Goal: Transaction & Acquisition: Download file/media

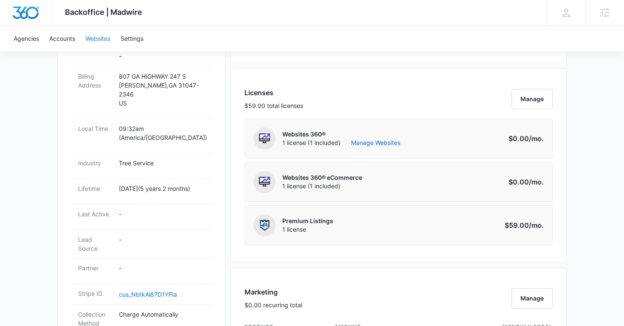
scroll to position [218, 0]
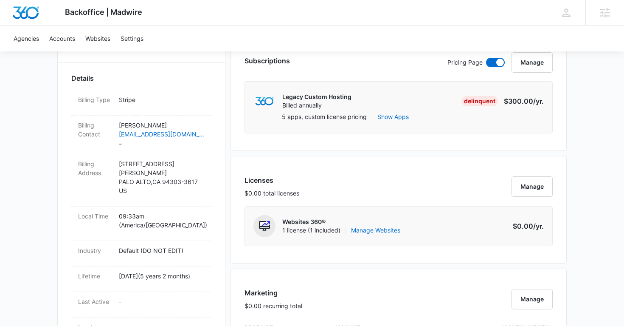
scroll to position [262, 0]
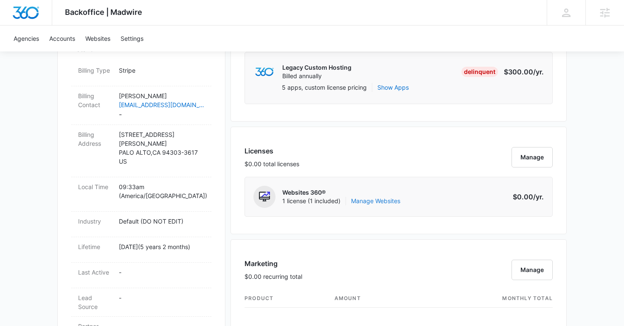
click at [366, 199] on link "Manage Websites" at bounding box center [375, 201] width 49 height 8
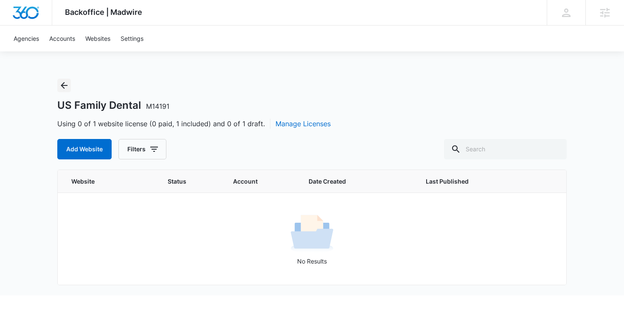
click at [62, 82] on icon "Back" at bounding box center [64, 85] width 10 height 10
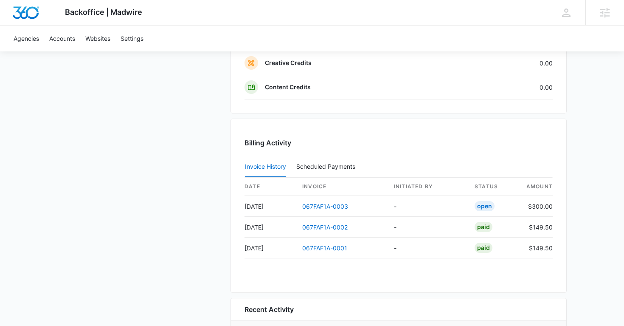
scroll to position [752, 0]
click at [321, 205] on link "067FAF1A-0003" at bounding box center [325, 205] width 46 height 7
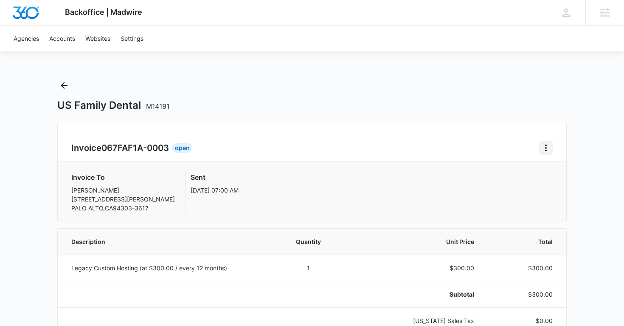
click at [550, 147] on icon "Home" at bounding box center [546, 148] width 10 height 10
click at [558, 171] on link "Download Invoice" at bounding box center [574, 171] width 49 height 7
click at [72, 83] on div "US Family Dental M14191" at bounding box center [312, 95] width 510 height 33
click at [66, 84] on icon "Back" at bounding box center [64, 85] width 10 height 10
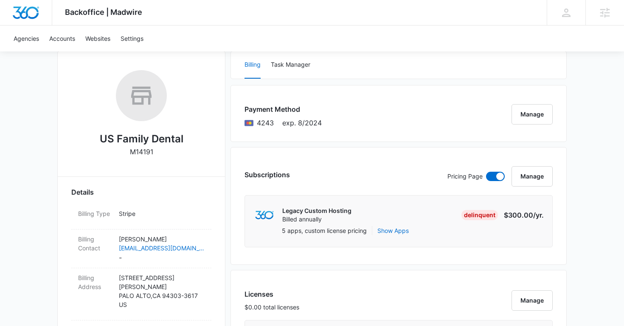
scroll to position [137, 0]
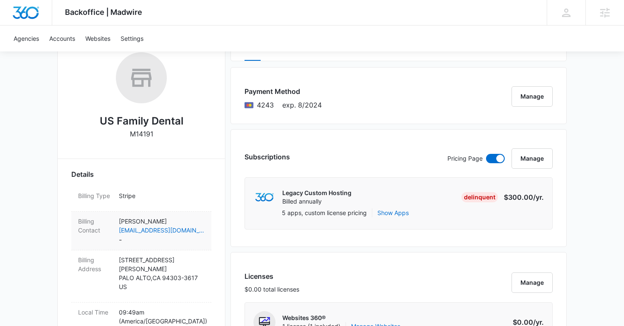
click at [192, 215] on div "Billing Contact Roshini Nair care@usfamilydental.com -" at bounding box center [141, 230] width 140 height 39
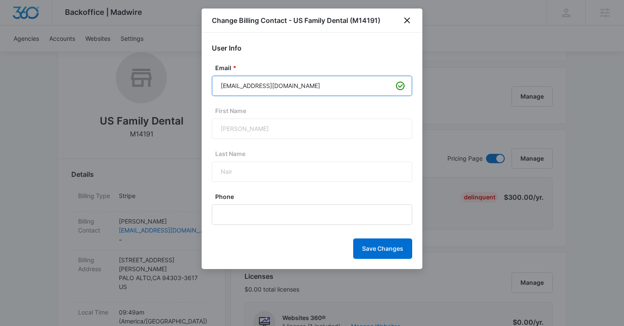
click at [268, 86] on input "care@usfamilydental.com" at bounding box center [312, 86] width 200 height 20
click at [403, 20] on icon "close" at bounding box center [407, 20] width 10 height 10
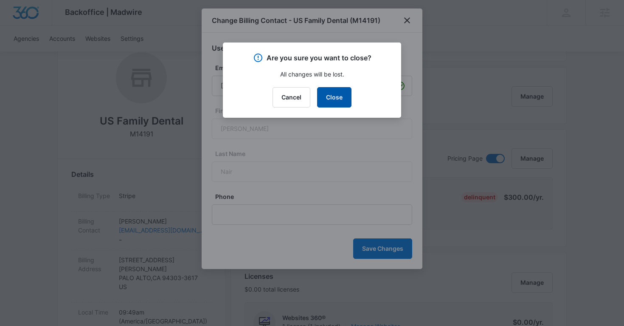
click at [343, 96] on button "Close" at bounding box center [334, 97] width 34 height 20
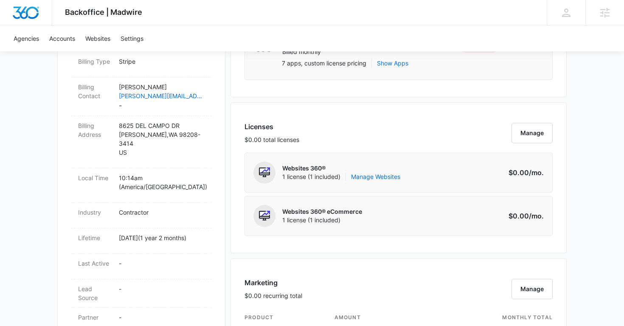
scroll to position [285, 0]
click at [368, 175] on link "Manage Websites" at bounding box center [375, 178] width 49 height 8
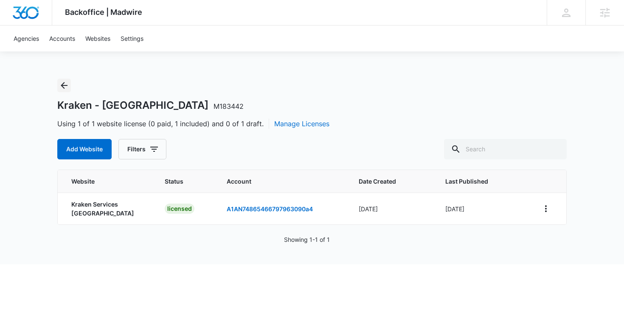
click at [63, 88] on icon "Back" at bounding box center [64, 85] width 7 height 7
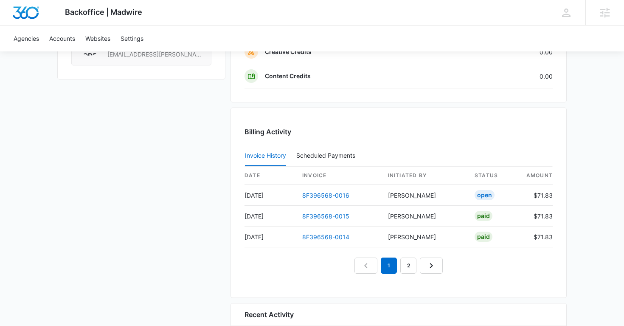
scroll to position [809, 0]
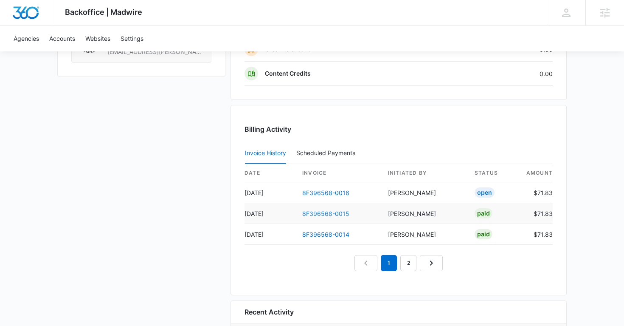
click at [323, 210] on link "8F396568-0015" at bounding box center [325, 213] width 47 height 7
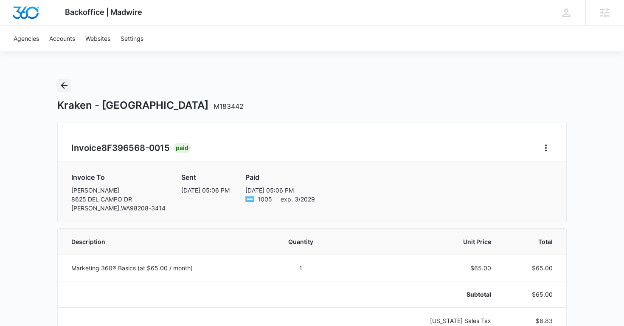
click at [67, 87] on icon "Back" at bounding box center [64, 85] width 10 height 10
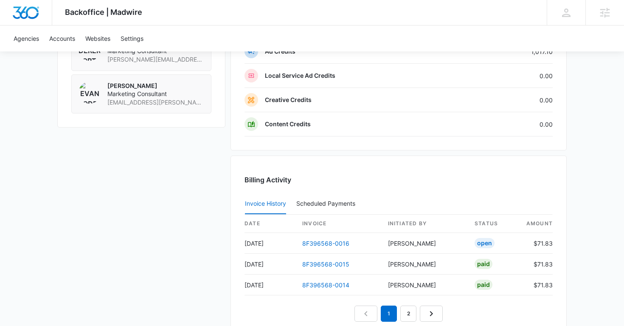
scroll to position [759, 0]
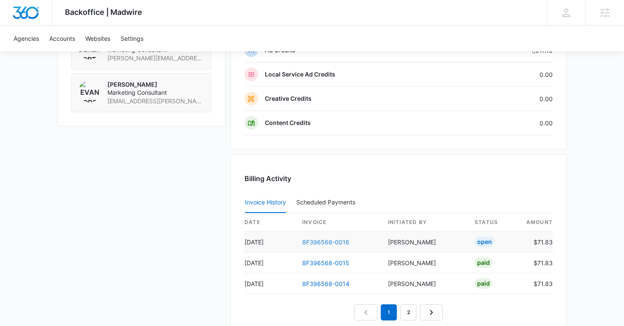
click at [329, 241] on link "8F396568-0016" at bounding box center [325, 241] width 47 height 7
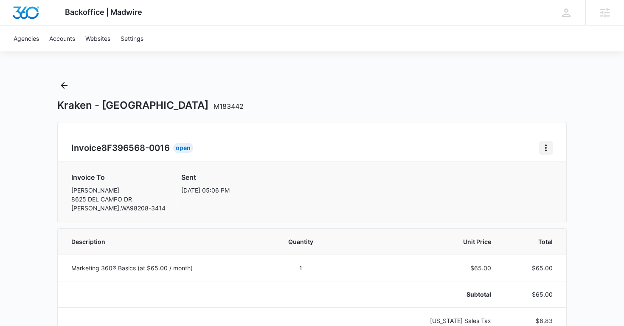
click at [548, 149] on icon "Home" at bounding box center [546, 148] width 10 height 10
click at [562, 169] on link "Download Invoice" at bounding box center [574, 171] width 49 height 7
click at [66, 84] on icon "Back" at bounding box center [64, 85] width 10 height 10
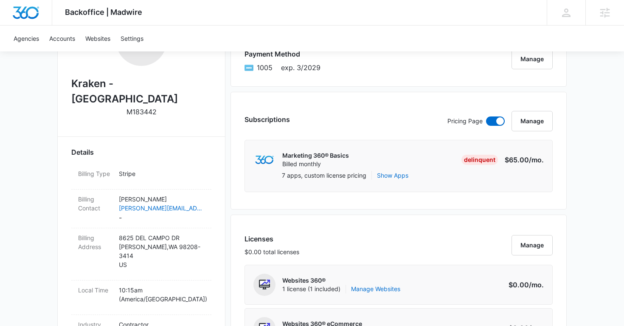
scroll to position [180, 0]
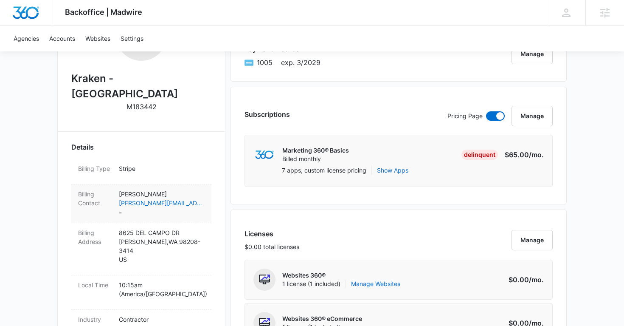
click at [196, 184] on div "Billing Contact Stave Coleman Steve@clearviewtc.com -" at bounding box center [141, 203] width 140 height 39
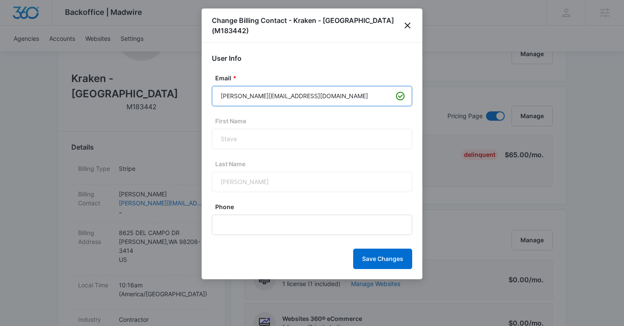
click at [267, 88] on input "Steve@clearviewtc.com" at bounding box center [312, 96] width 200 height 20
click at [406, 23] on icon "close" at bounding box center [408, 25] width 10 height 10
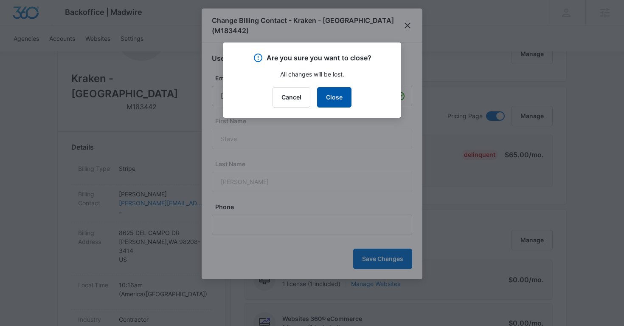
click at [339, 97] on button "Close" at bounding box center [334, 97] width 34 height 20
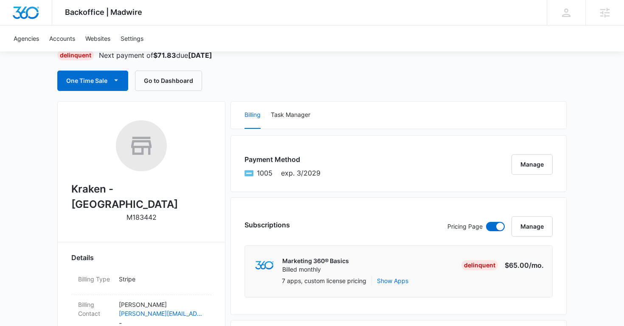
scroll to position [0, 0]
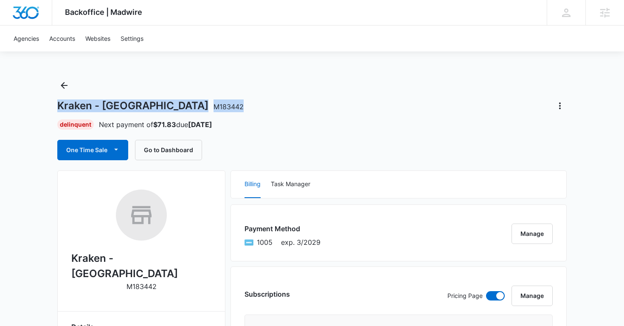
copy h1 "Kraken - Seattle M183442"
drag, startPoint x: 181, startPoint y: 106, endPoint x: 45, endPoint y: 105, distance: 136.3
